Goal: Complete application form

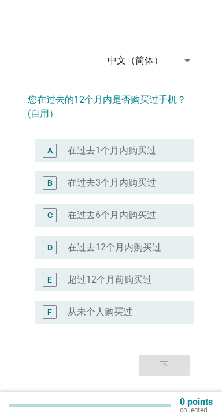
click at [180, 68] on div "arrow_drop_down" at bounding box center [186, 61] width 16 height 14
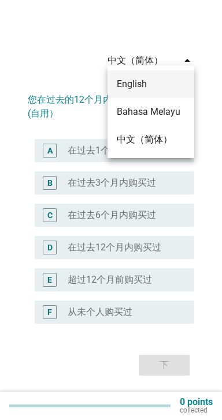
click at [162, 81] on div "English" at bounding box center [151, 84] width 68 height 14
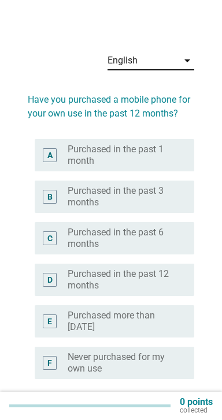
click at [162, 237] on label "Purchased in the past 6 months" at bounding box center [122, 238] width 108 height 23
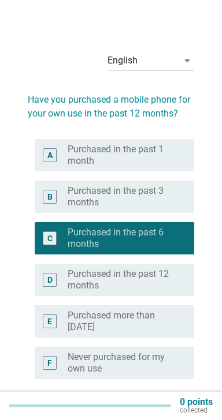
scroll to position [54, 0]
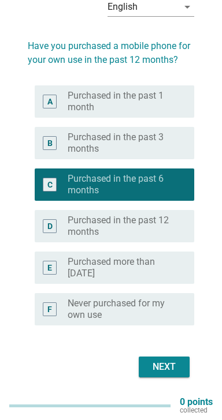
click at [166, 362] on div "Next" at bounding box center [164, 367] width 32 height 14
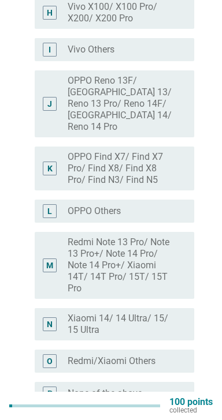
scroll to position [0, 0]
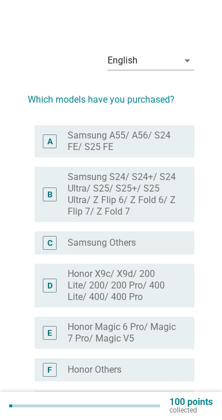
click at [173, 144] on label "Samsung A55/ A56/ S24 FE/ S25 FE" at bounding box center [122, 141] width 108 height 23
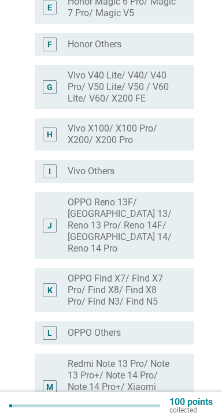
scroll to position [486, 0]
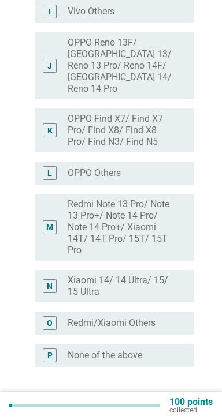
click at [166, 402] on div "Next" at bounding box center [164, 409] width 32 height 14
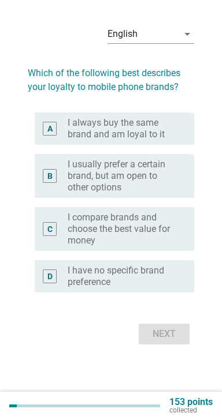
scroll to position [0, 0]
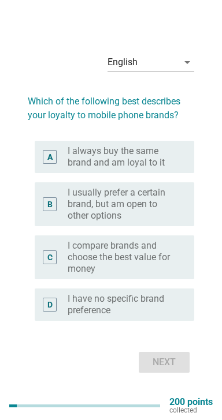
click at [173, 169] on label "I always buy the same brand and am loyal to it" at bounding box center [122, 156] width 108 height 23
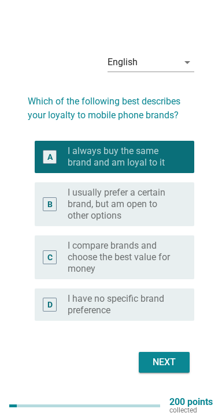
click at [162, 369] on div "Next" at bounding box center [164, 363] width 32 height 14
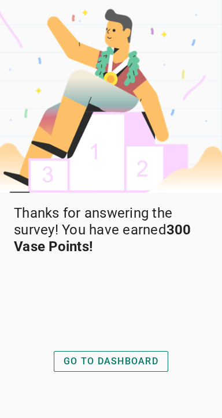
click at [128, 368] on div "GO TO DASHBOARD" at bounding box center [111, 361] width 95 height 14
